Goal: Information Seeking & Learning: Learn about a topic

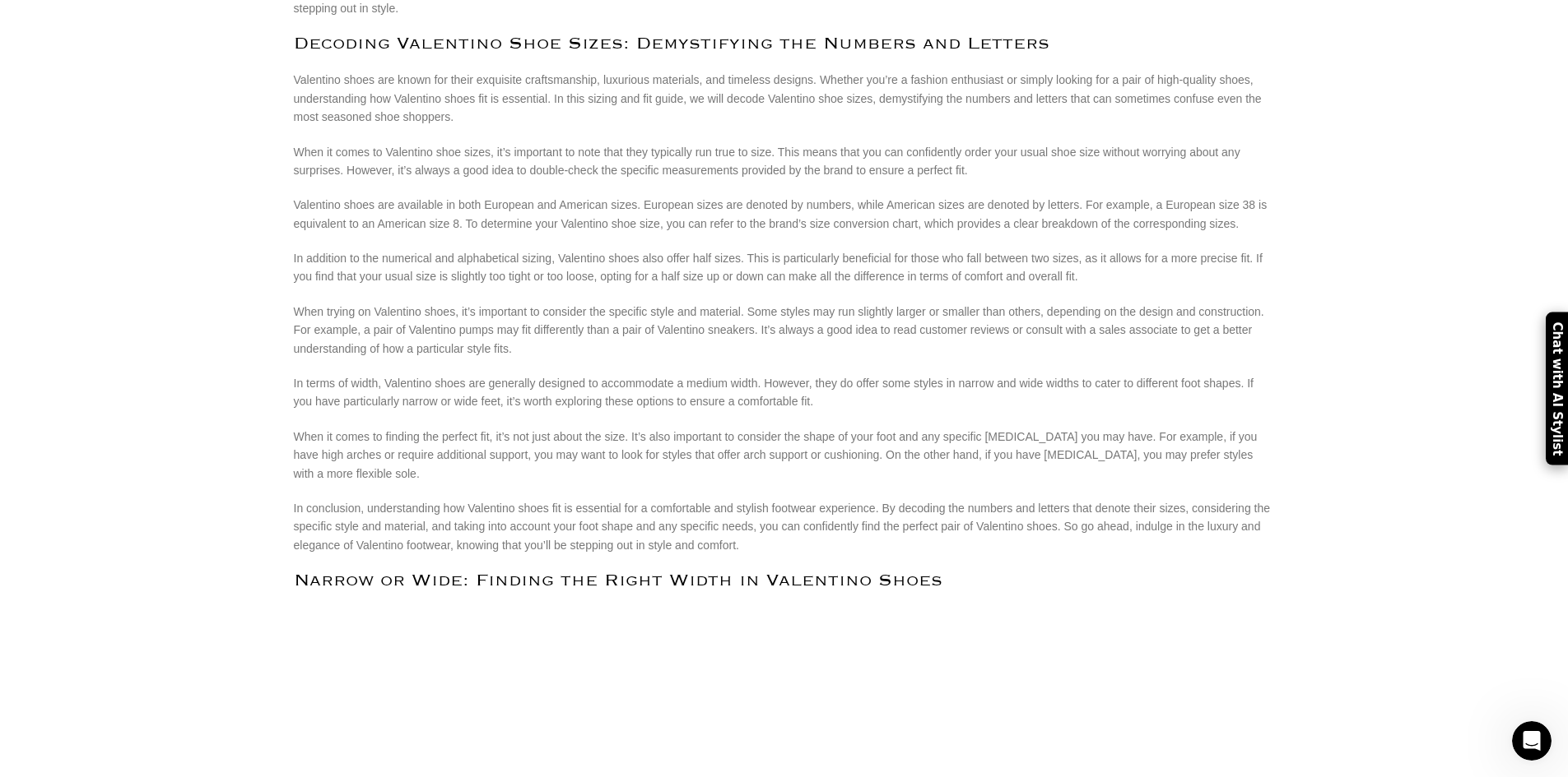
scroll to position [1265, 0]
